Goal: Use online tool/utility: Utilize a website feature to perform a specific function

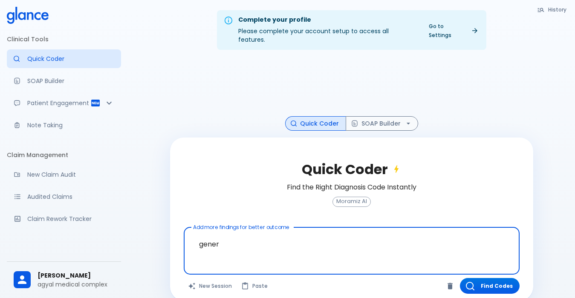
type textarea "genera"
type textarea "y"
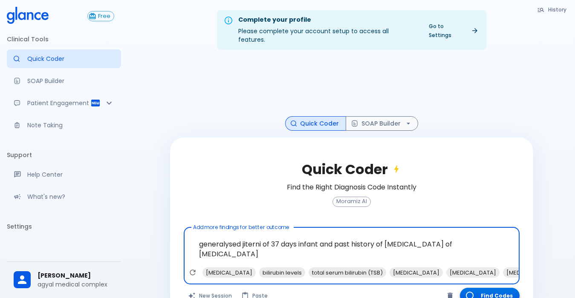
type textarea "generalysed jiterni of 37 days infant and past history of [MEDICAL_DATA] of [ME…"
click at [488, 288] on button "Find Codes" at bounding box center [490, 296] width 60 height 16
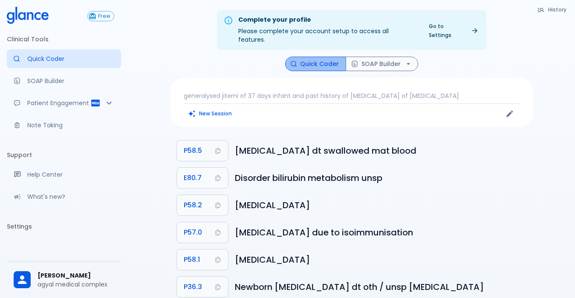
click at [322, 57] on button "Quick Coder" at bounding box center [315, 64] width 61 height 15
click at [369, 57] on button "SOAP Builder" at bounding box center [382, 64] width 72 height 15
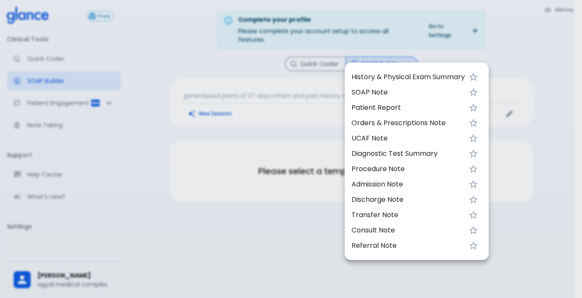
click at [279, 63] on div at bounding box center [291, 149] width 582 height 298
